Goal: Check status: Check status

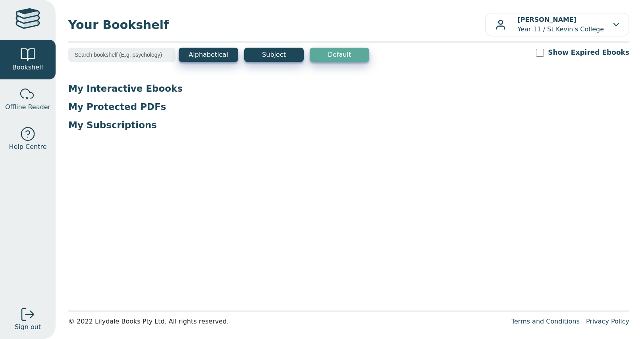
click at [544, 50] on input "Show Expired Ebooks" at bounding box center [540, 53] width 8 height 8
checkbox input "true"
click at [544, 50] on input "Show Expired Ebooks" at bounding box center [540, 53] width 8 height 8
checkbox input "true"
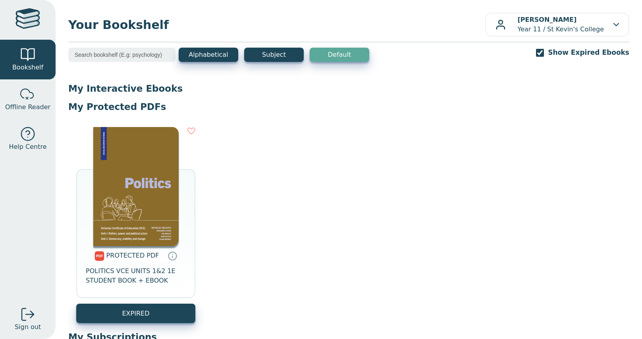
click at [144, 202] on img at bounding box center [135, 186] width 85 height 119
